Goal: Navigation & Orientation: Find specific page/section

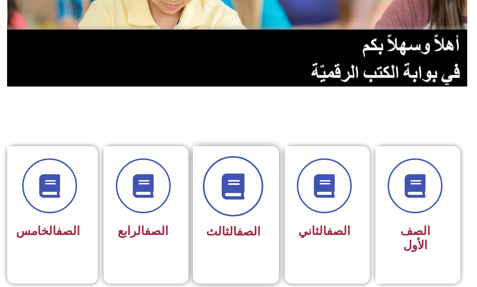
scroll to position [189, 0]
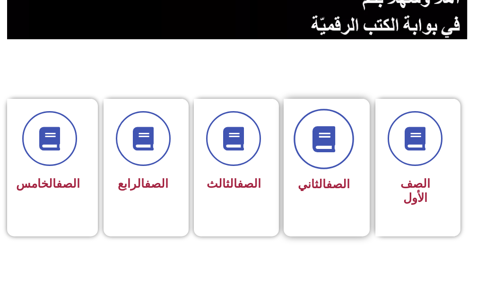
click at [336, 136] on icon at bounding box center [324, 139] width 26 height 26
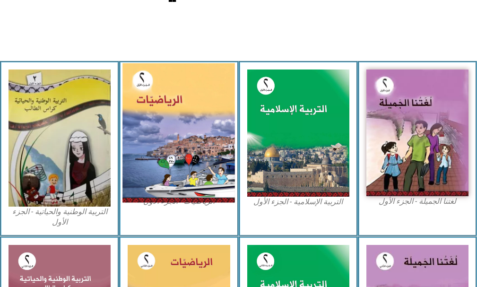
scroll to position [284, 0]
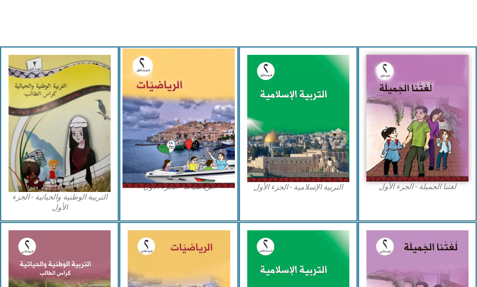
click at [211, 104] on img at bounding box center [178, 118] width 112 height 139
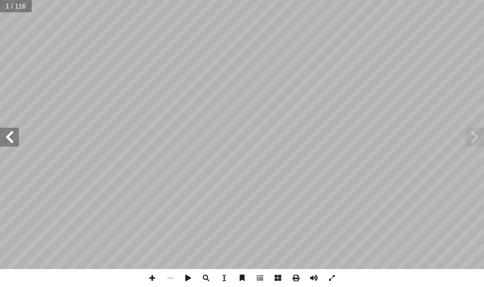
click at [18, 138] on span at bounding box center [9, 137] width 19 height 19
click at [12, 140] on span at bounding box center [9, 137] width 19 height 19
click at [14, 134] on span at bounding box center [9, 137] width 19 height 19
click at [18, 136] on span at bounding box center [9, 137] width 19 height 19
click at [4, 137] on span at bounding box center [9, 137] width 19 height 19
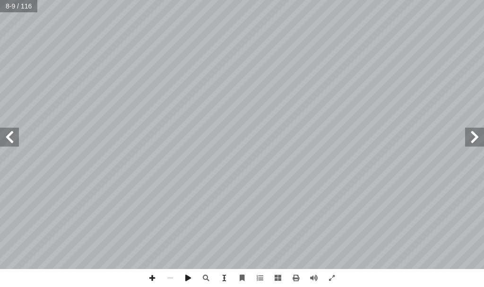
drag, startPoint x: 284, startPoint y: 271, endPoint x: 15, endPoint y: 142, distance: 298.5
click at [15, 142] on span at bounding box center [9, 137] width 19 height 19
click at [480, 140] on span at bounding box center [474, 137] width 19 height 19
click at [153, 278] on span at bounding box center [152, 278] width 18 height 18
click at [229, 0] on html "الصفحة الرئيسية الصف الأول الصف الثاني الصف الثالث الصف الرابع الصف الخامس الصف…" at bounding box center [242, 32] width 484 height 64
